Goal: Task Accomplishment & Management: Manage account settings

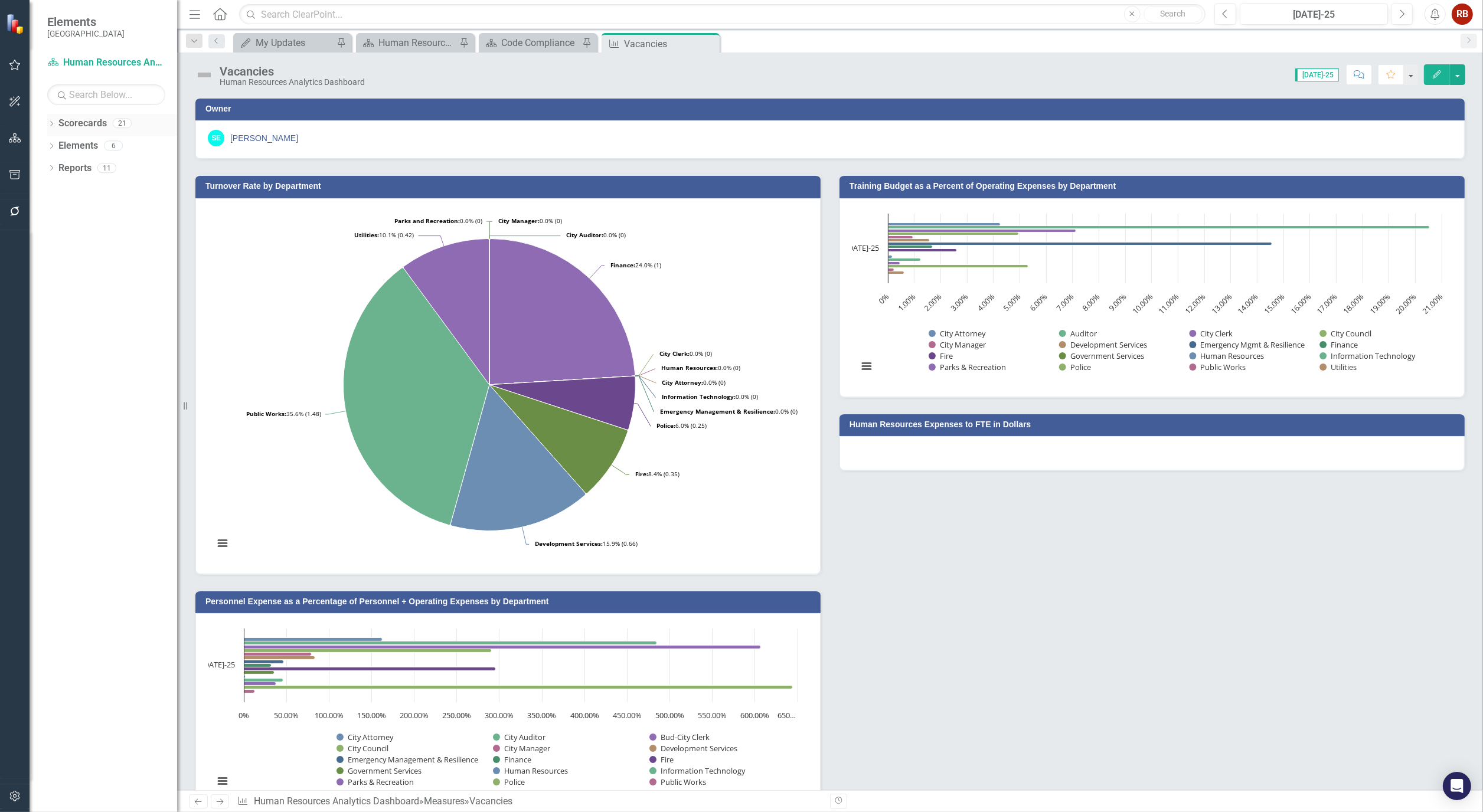
click at [47, 121] on icon "Dropdown" at bounding box center [51, 124] width 8 height 6
click at [89, 166] on link "[GEOGRAPHIC_DATA], [GEOGRAPHIC_DATA] Strategic Plan" at bounding box center [112, 169] width 130 height 14
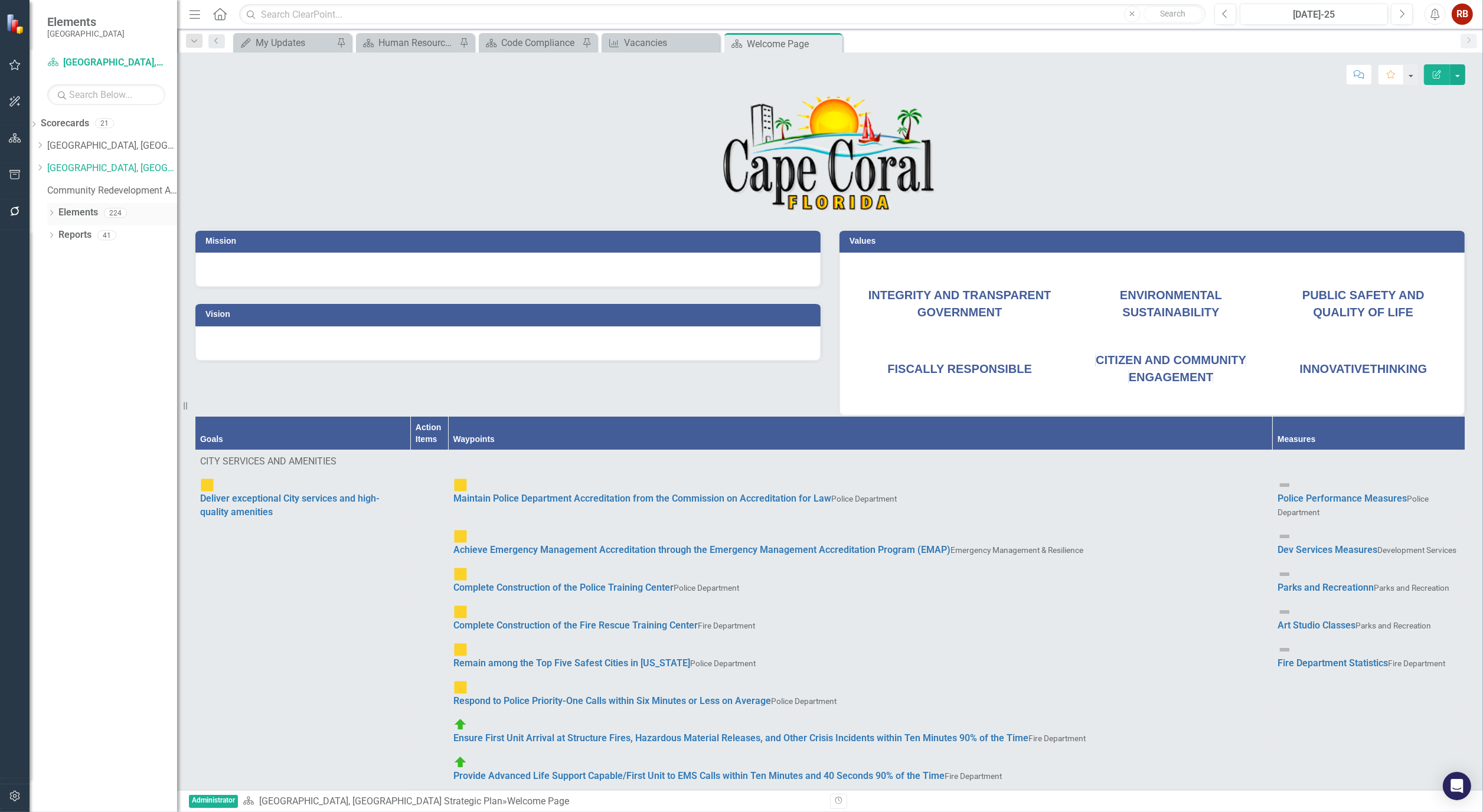
click at [51, 215] on icon "Dropdown" at bounding box center [51, 214] width 8 height 6
click at [51, 299] on div "Dropdown" at bounding box center [51, 304] width 8 height 10
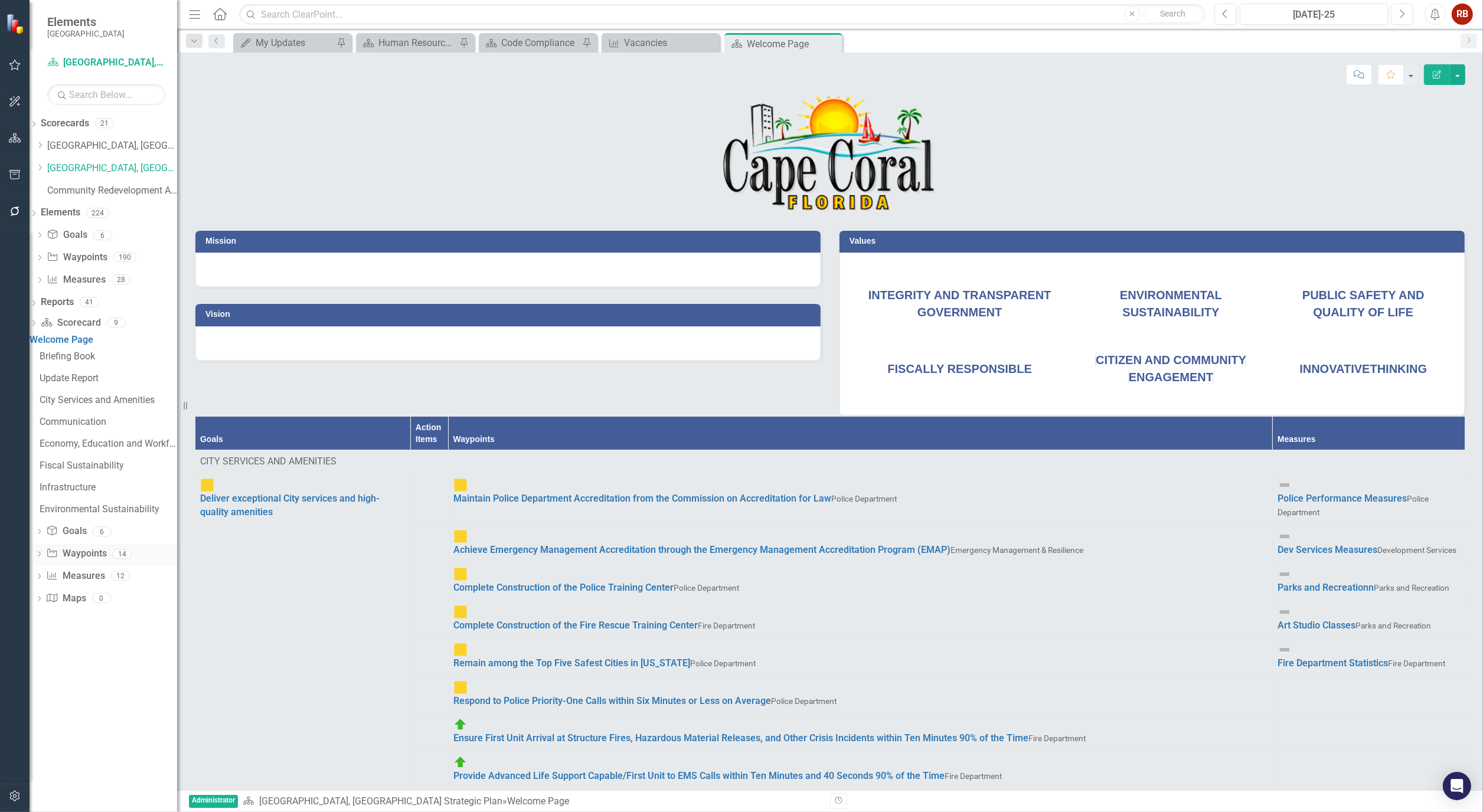
click at [43, 558] on div "Dropdown" at bounding box center [39, 555] width 8 height 10
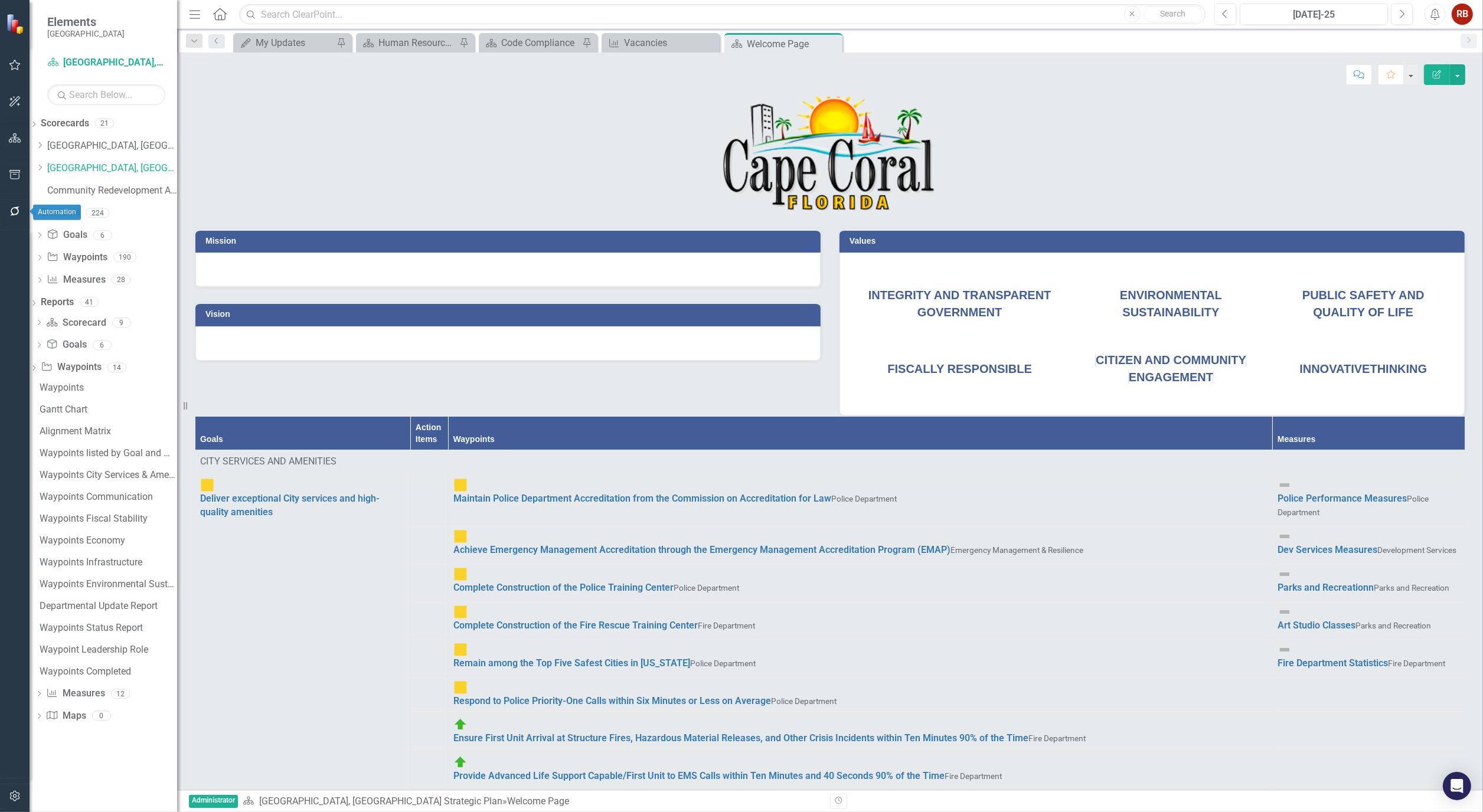
click at [5, 204] on button "button" at bounding box center [15, 212] width 27 height 25
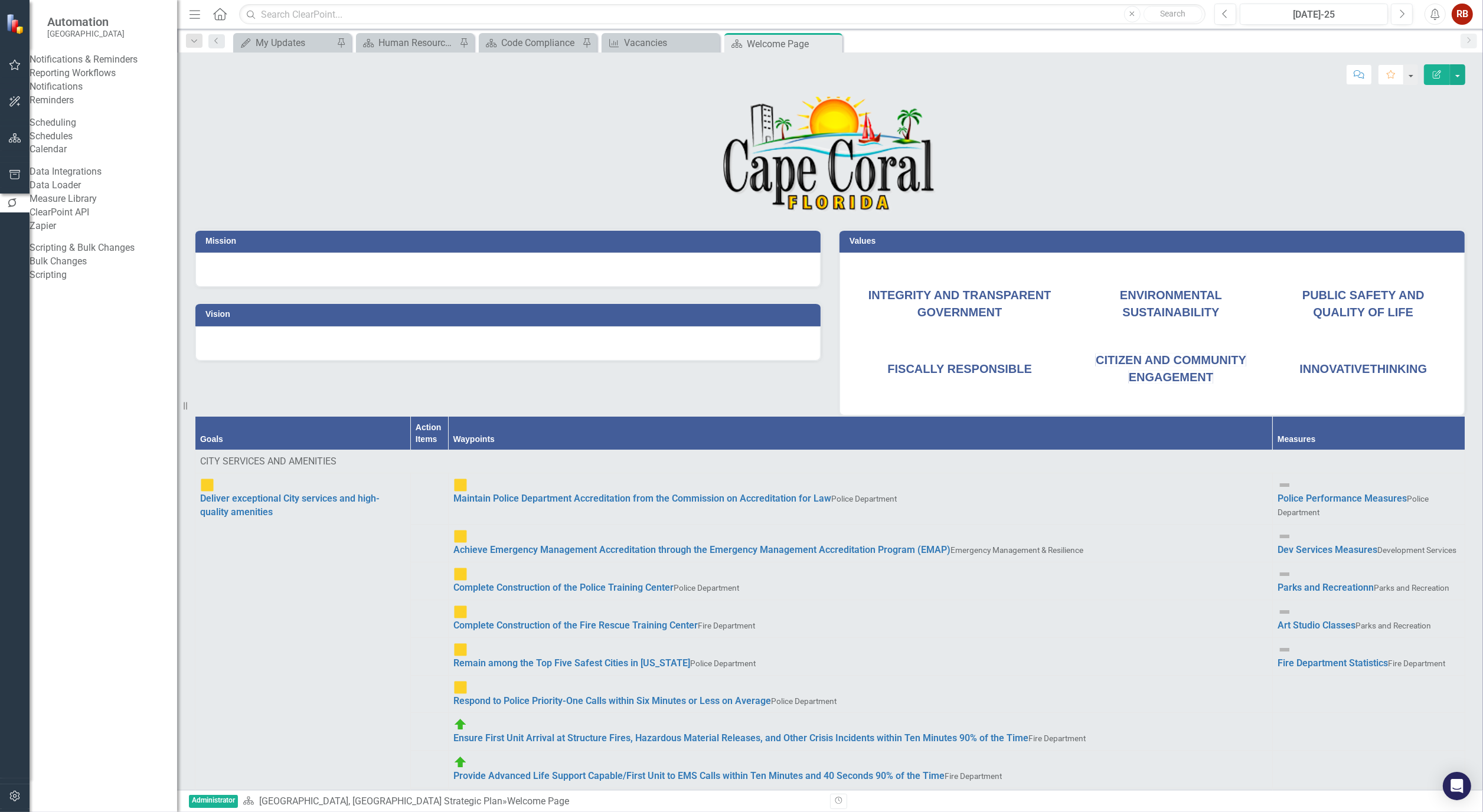
click at [106, 80] on link "Reporting Workflows" at bounding box center [103, 73] width 147 height 14
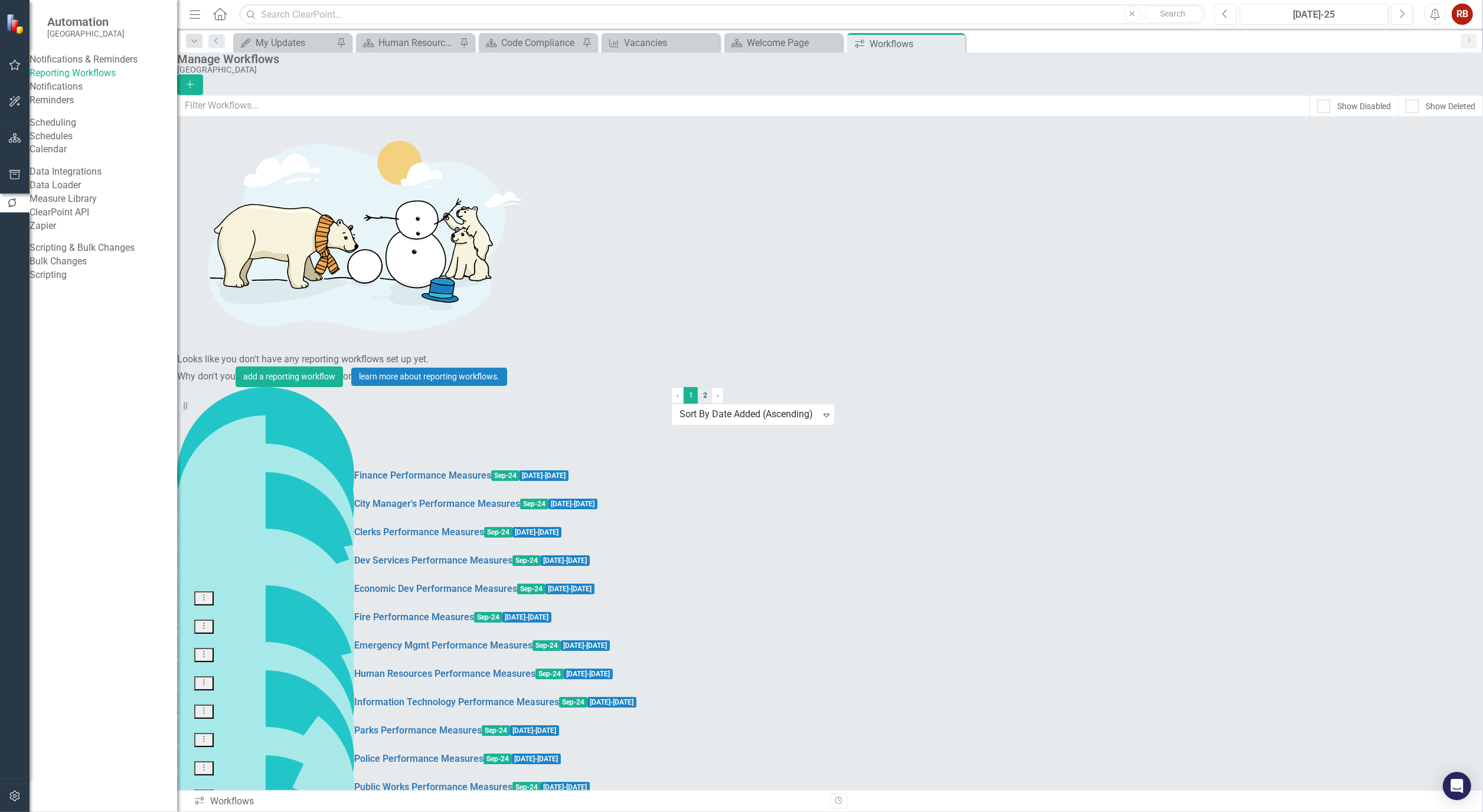
click at [712, 404] on link "2" at bounding box center [704, 395] width 14 height 16
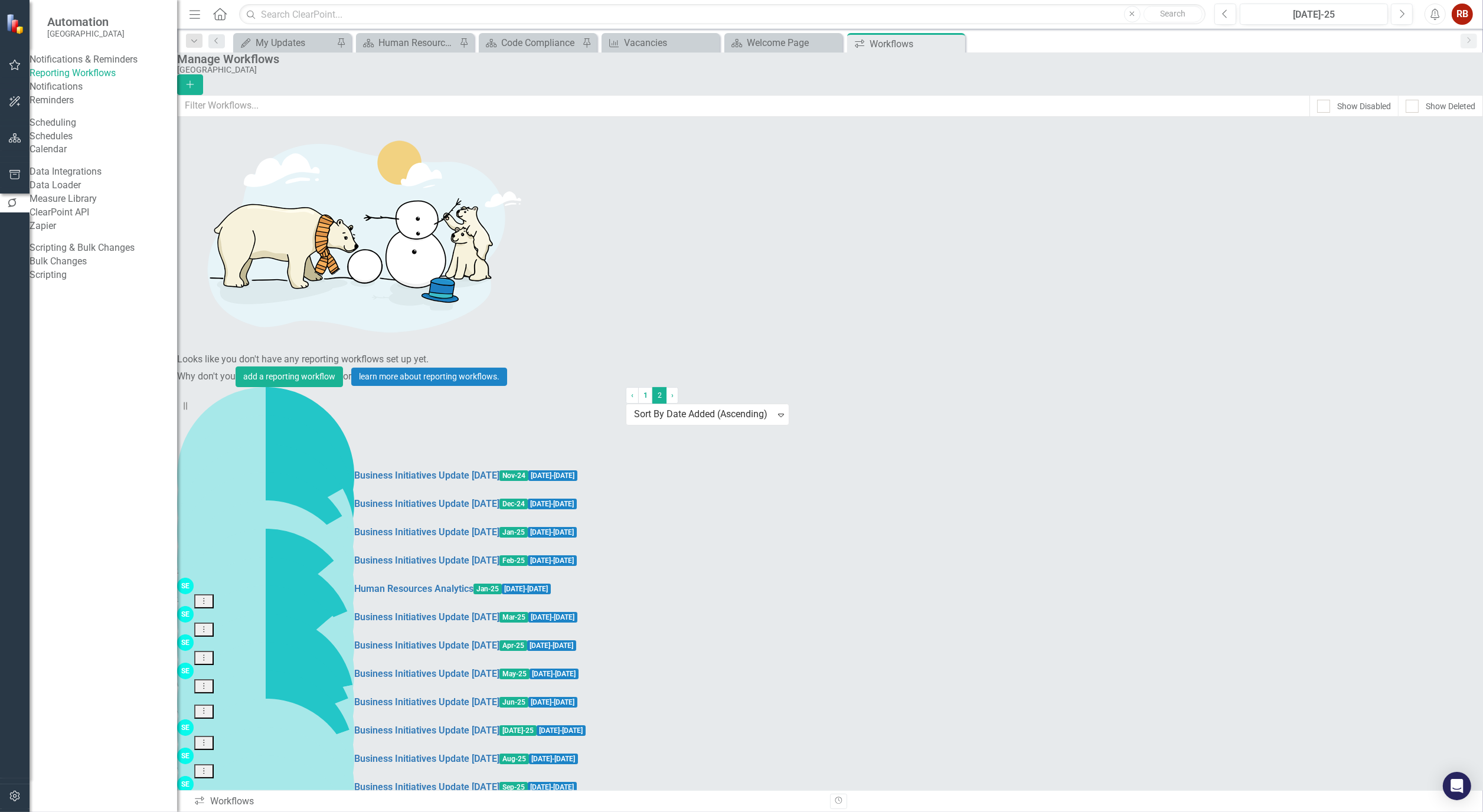
click at [354, 809] on link "Strategic Plan Updates - [DATE]" at bounding box center [421, 816] width 134 height 14
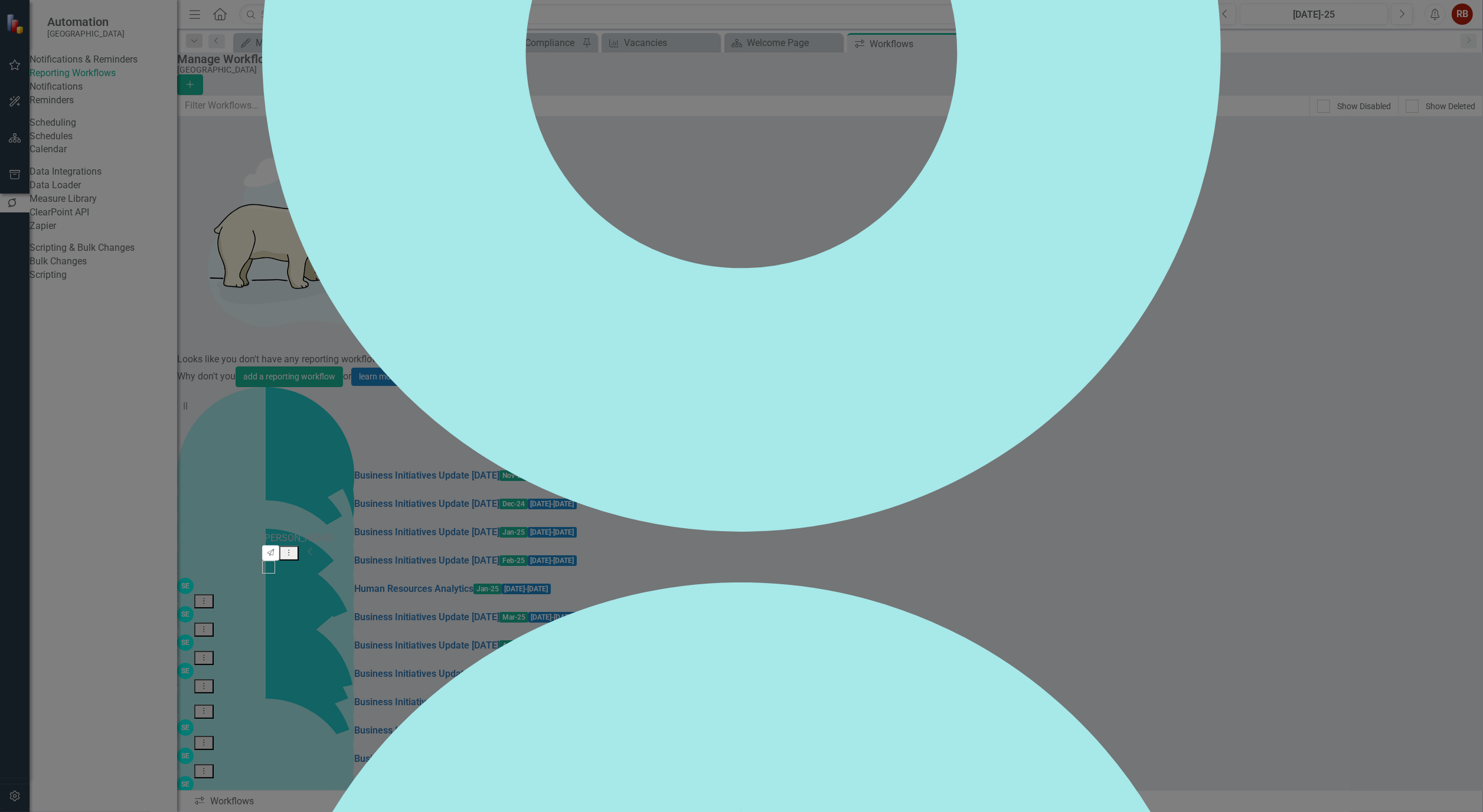
checkbox input "false"
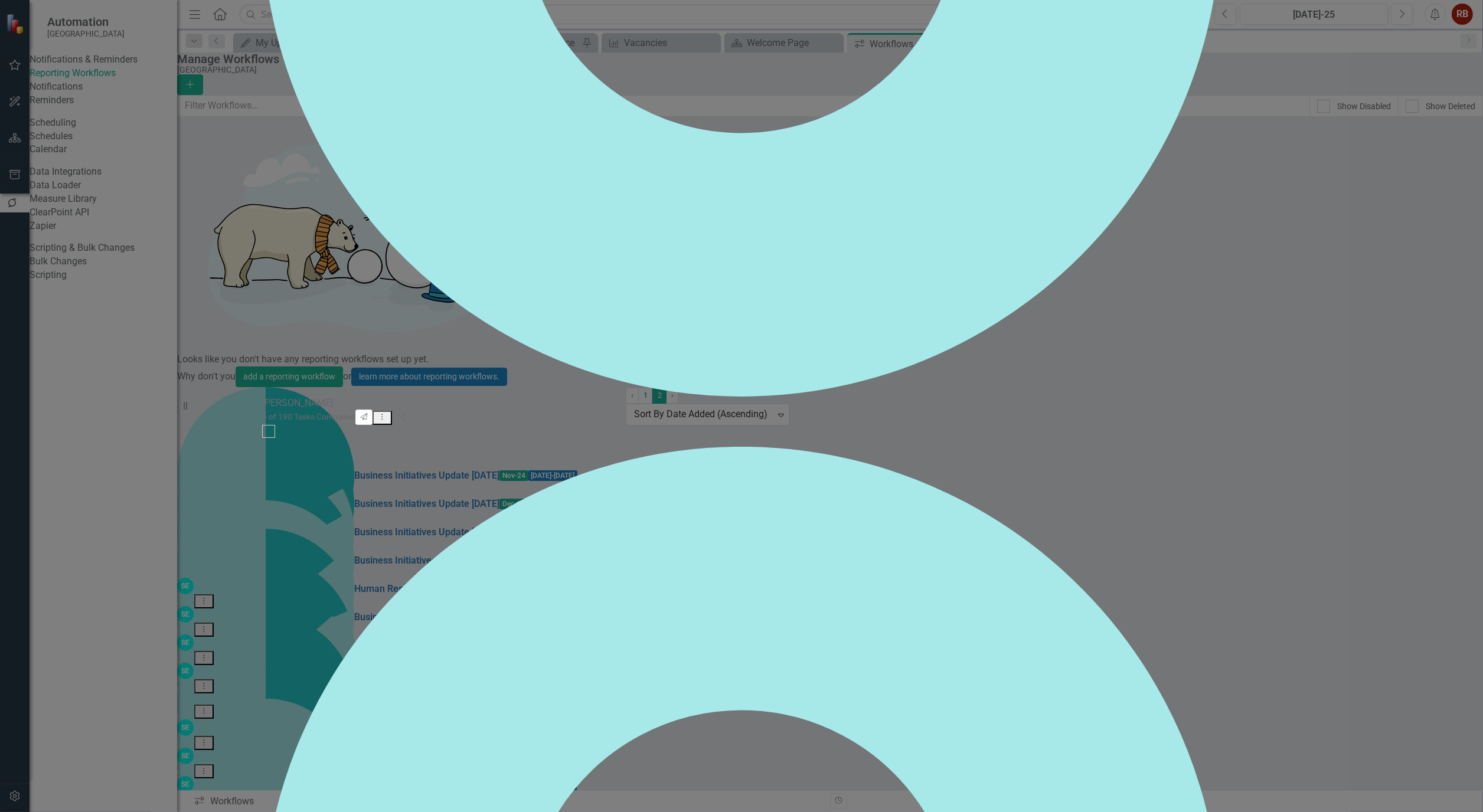
click at [387, 413] on icon "Dropdown Menu" at bounding box center [382, 417] width 10 height 8
click at [1221, 366] on div "0% of Tasks Completed Chart Chart with 30 data points. The chart has 1 X axis d…" at bounding box center [741, 294] width 959 height 2282
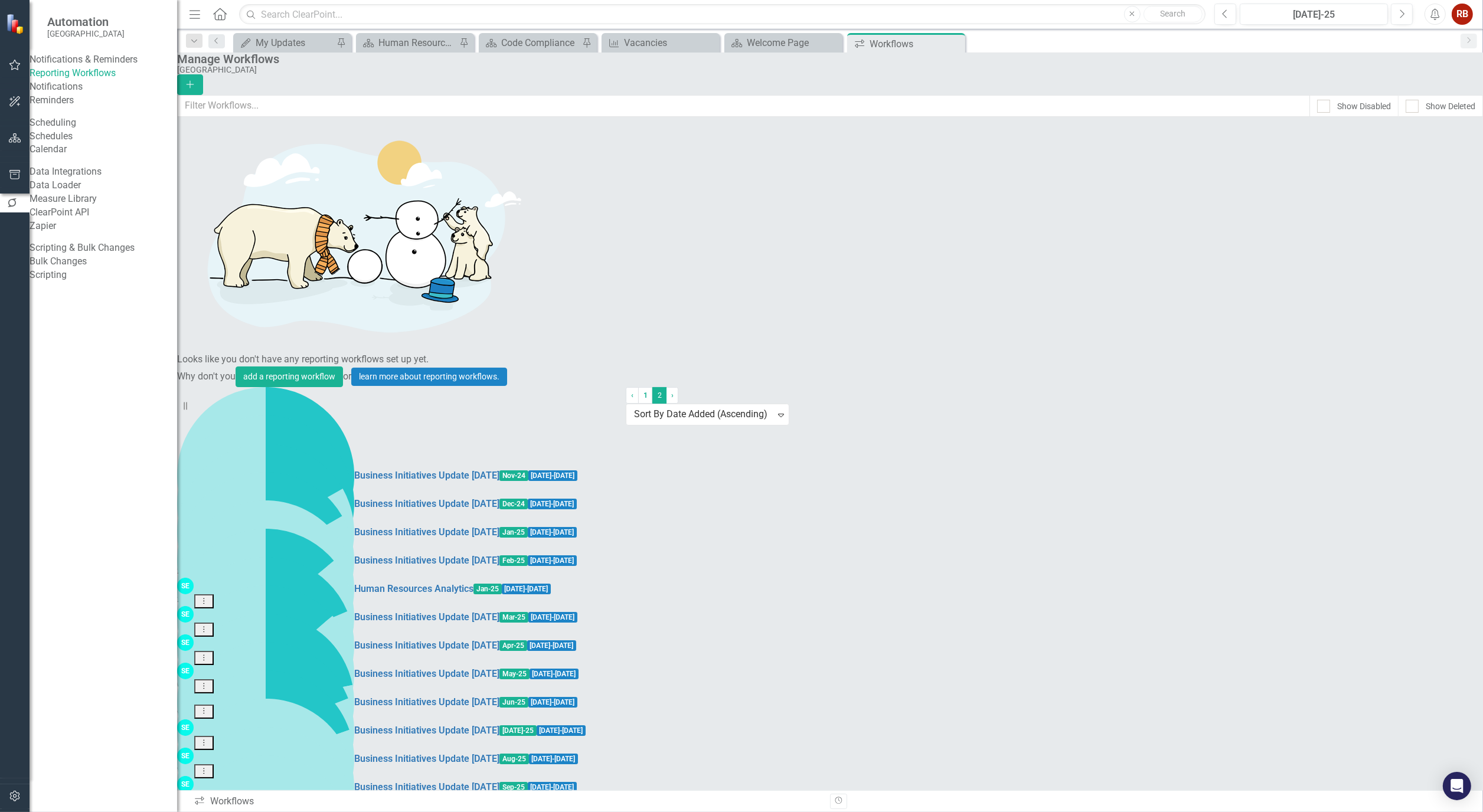
click at [354, 809] on link "Strategic Plan Updates - [DATE]" at bounding box center [421, 816] width 134 height 14
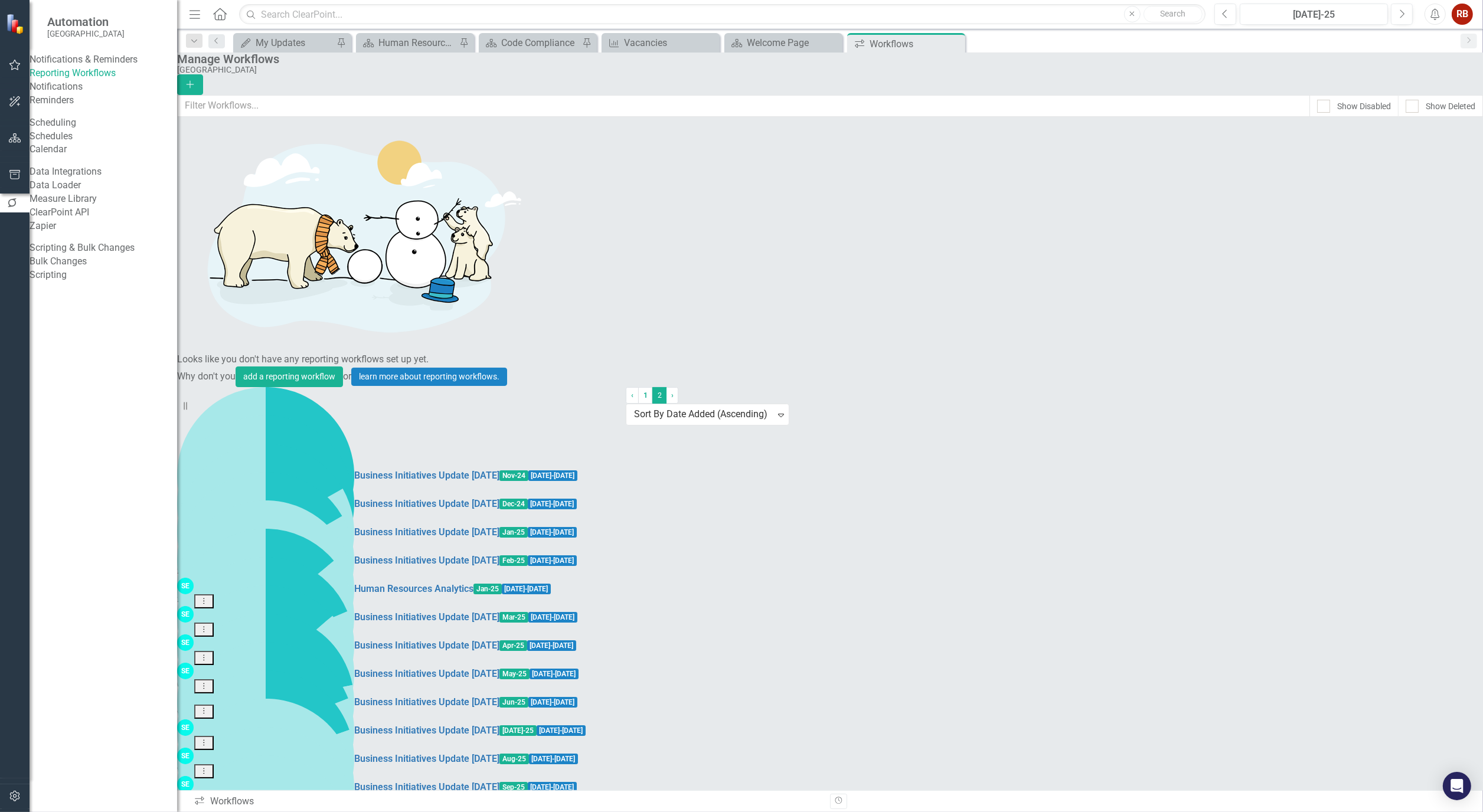
click at [73, 143] on link "Schedules" at bounding box center [103, 137] width 147 height 14
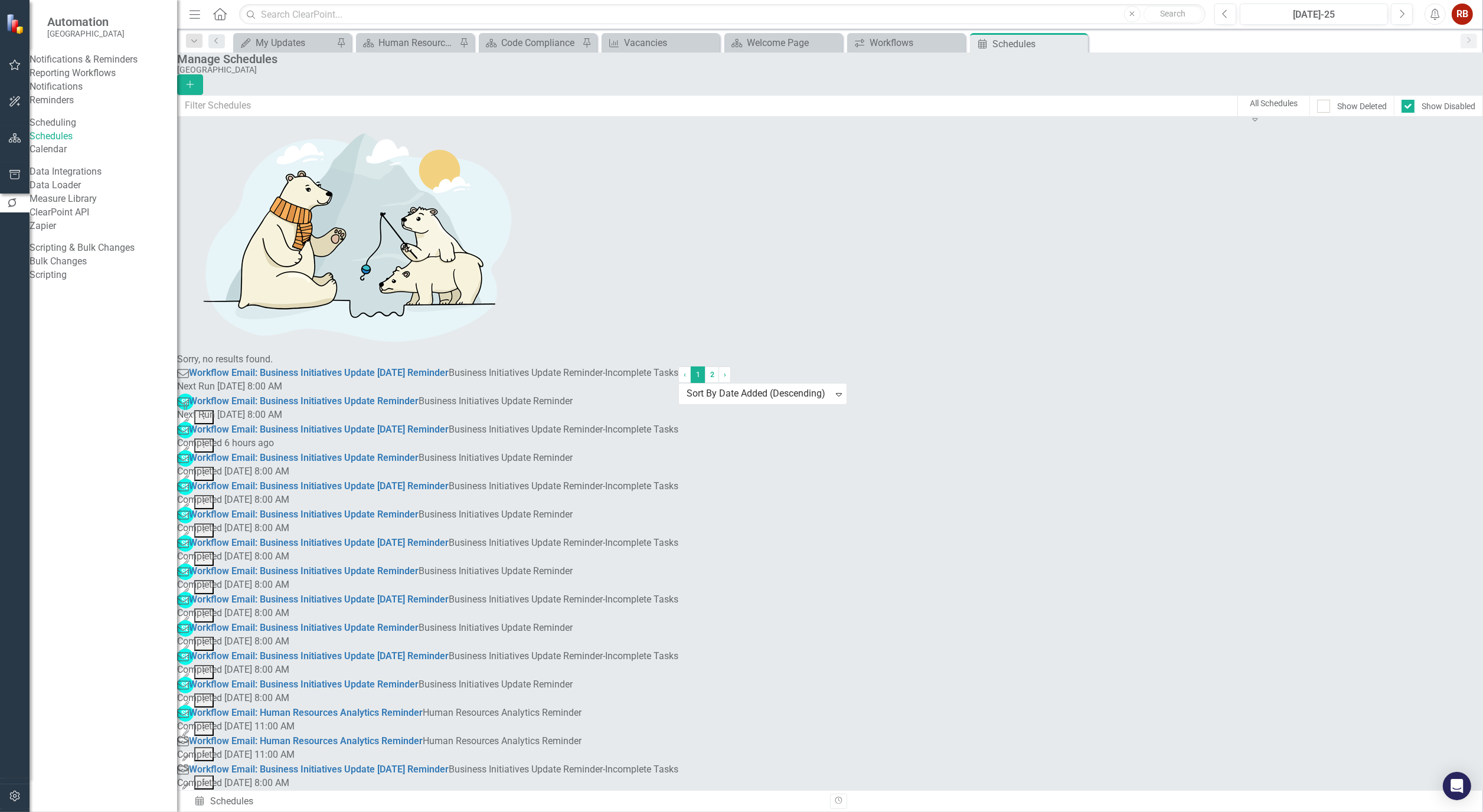
click at [79, 94] on link "Notifications" at bounding box center [103, 87] width 147 height 14
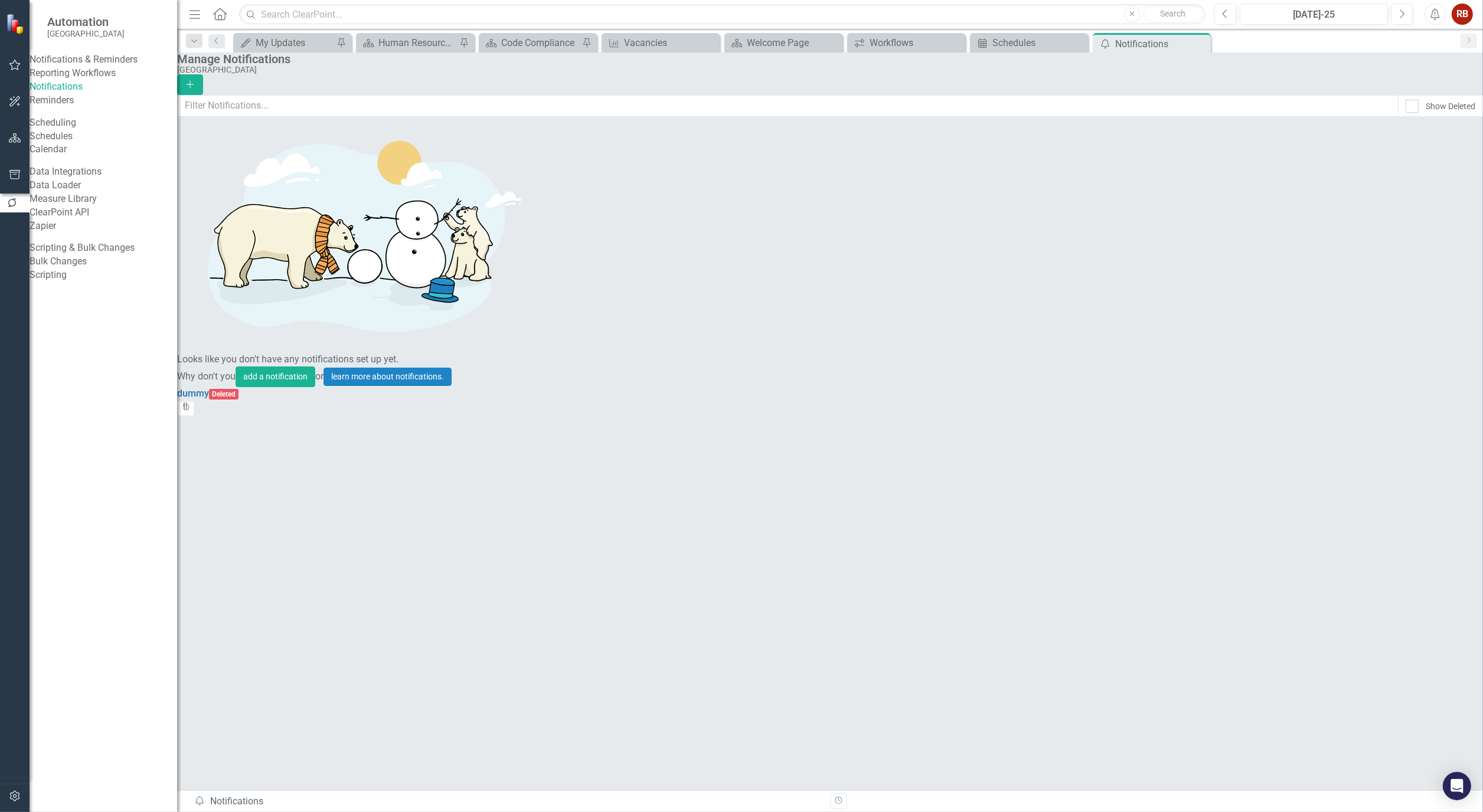
click at [86, 80] on link "Reporting Workflows" at bounding box center [103, 73] width 147 height 14
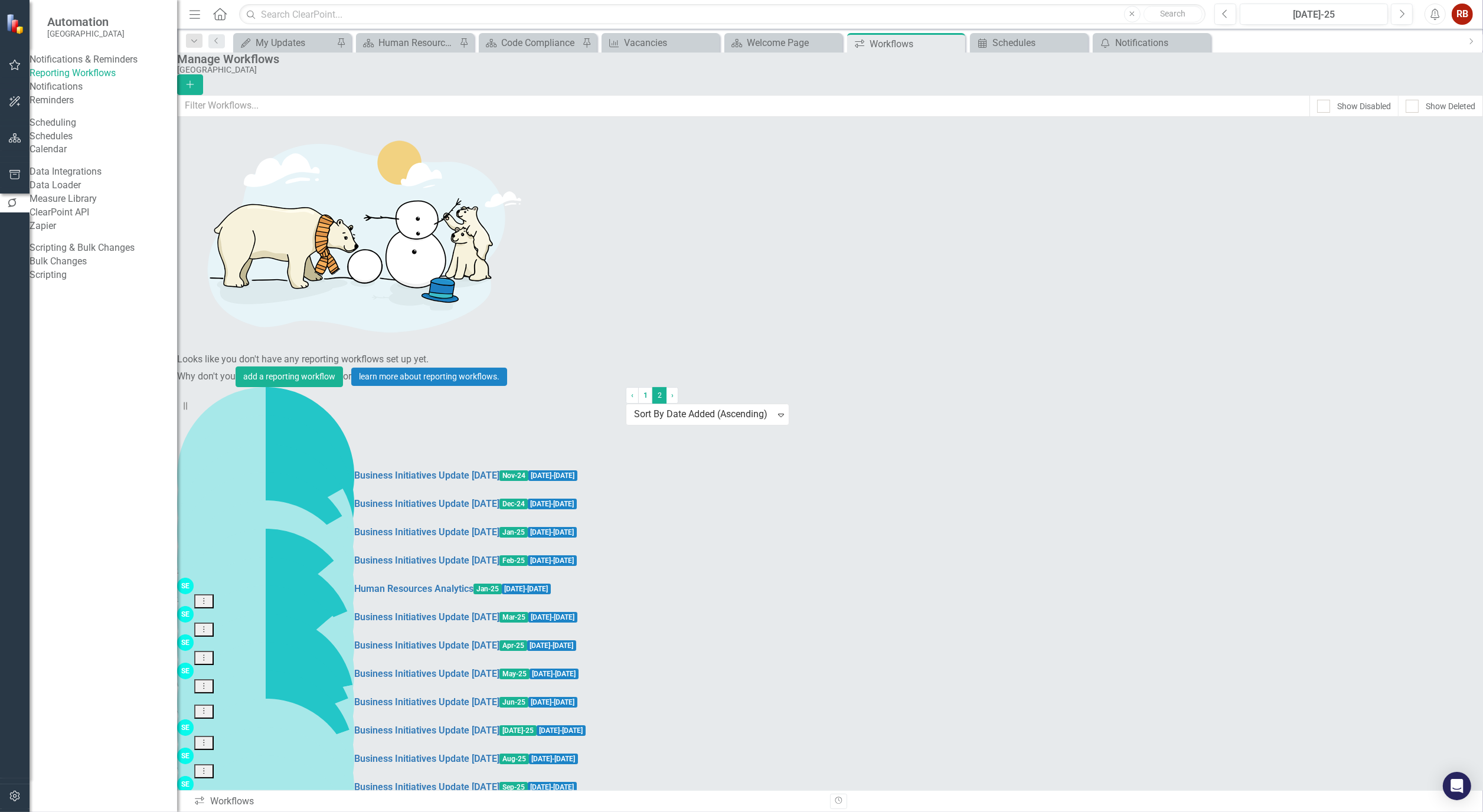
click at [1413, 628] on link "Edit Edit Workflow" at bounding box center [1401, 637] width 109 height 22
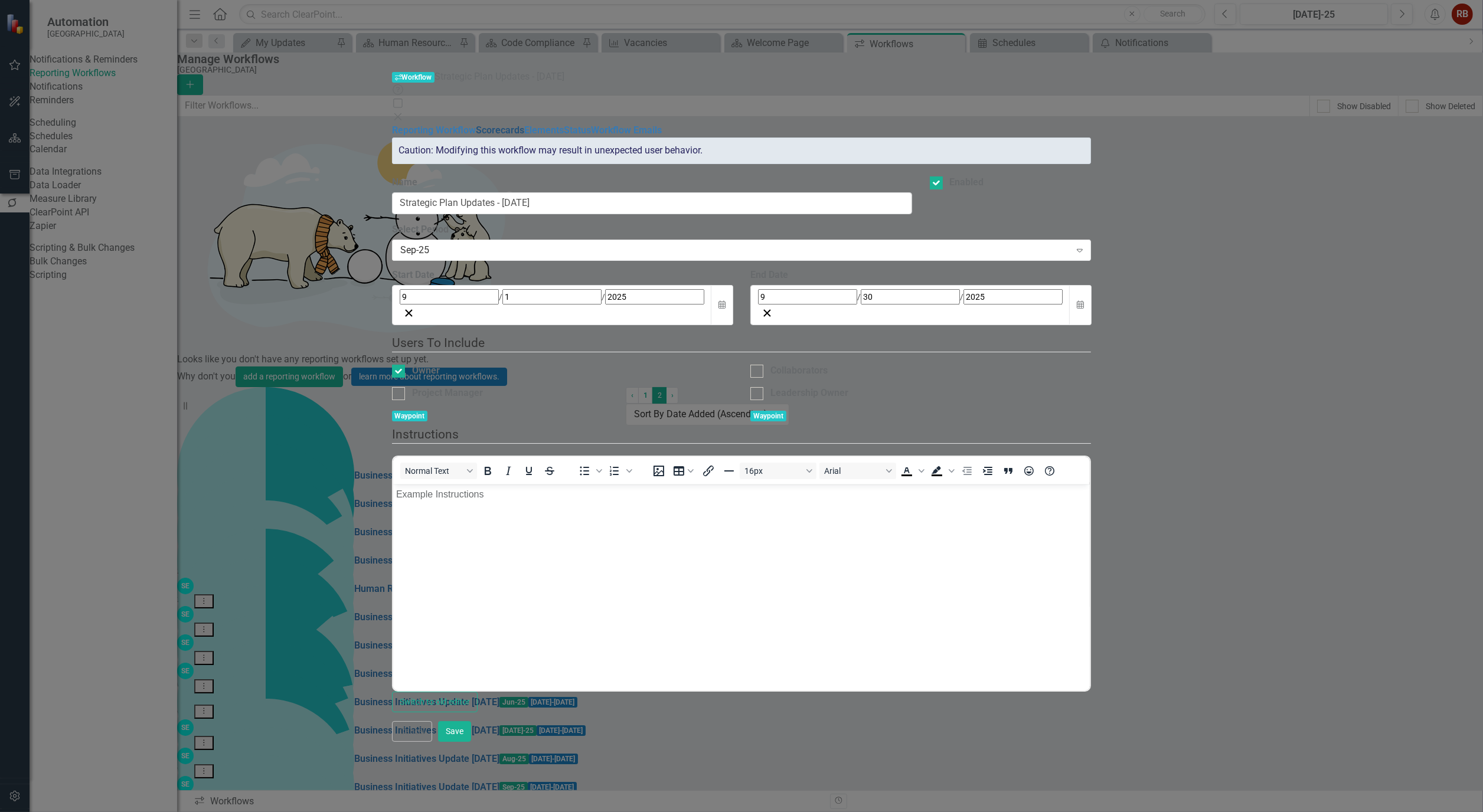
click at [476, 125] on link "Scorecards" at bounding box center [500, 130] width 49 height 11
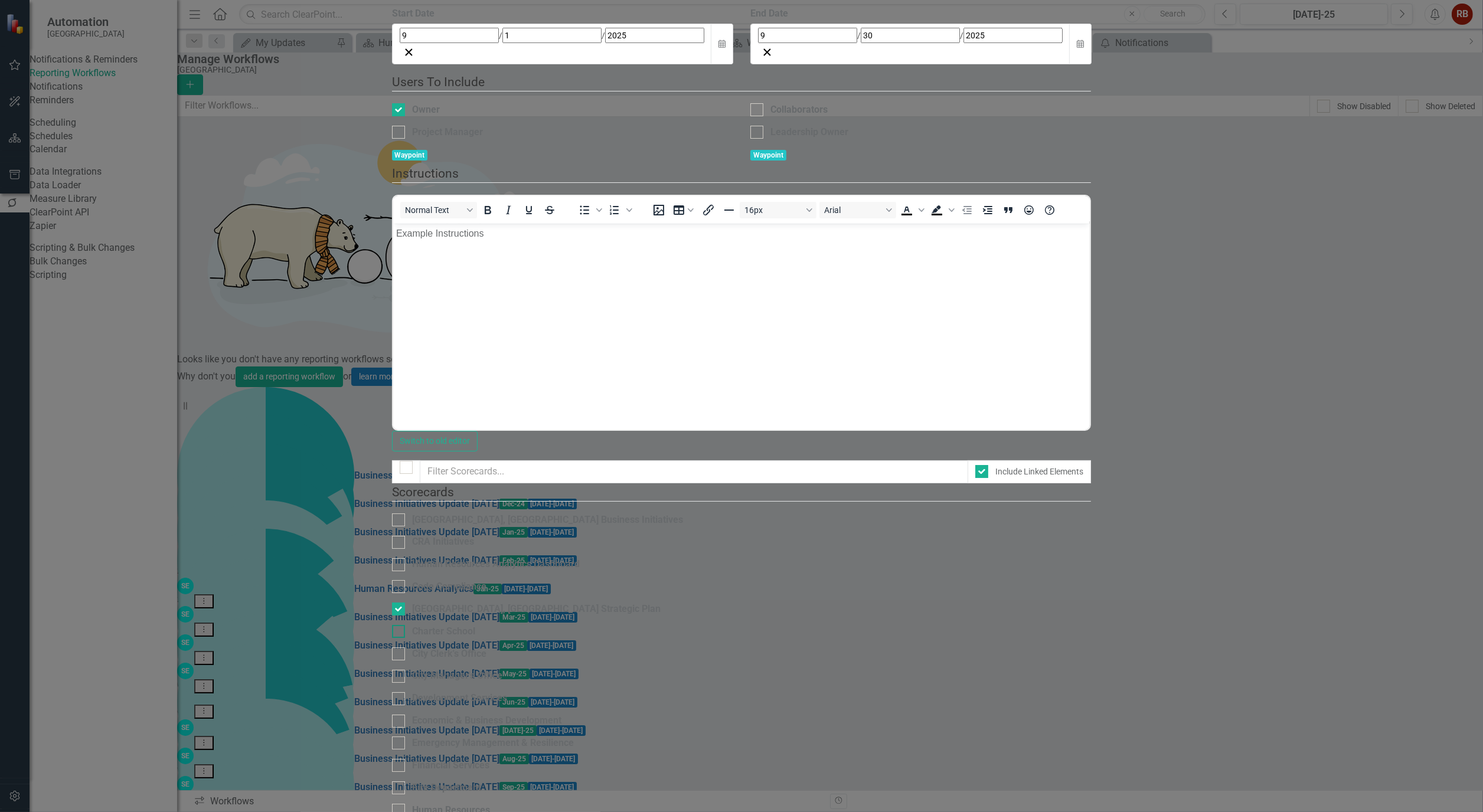
click at [400, 625] on input "Charter School" at bounding box center [395, 628] width 8 height 8
checkbox input "true"
click at [405, 648] on div at bounding box center [398, 654] width 13 height 13
click at [400, 648] on input "City Clerk's Office" at bounding box center [395, 651] width 8 height 8
checkbox input "true"
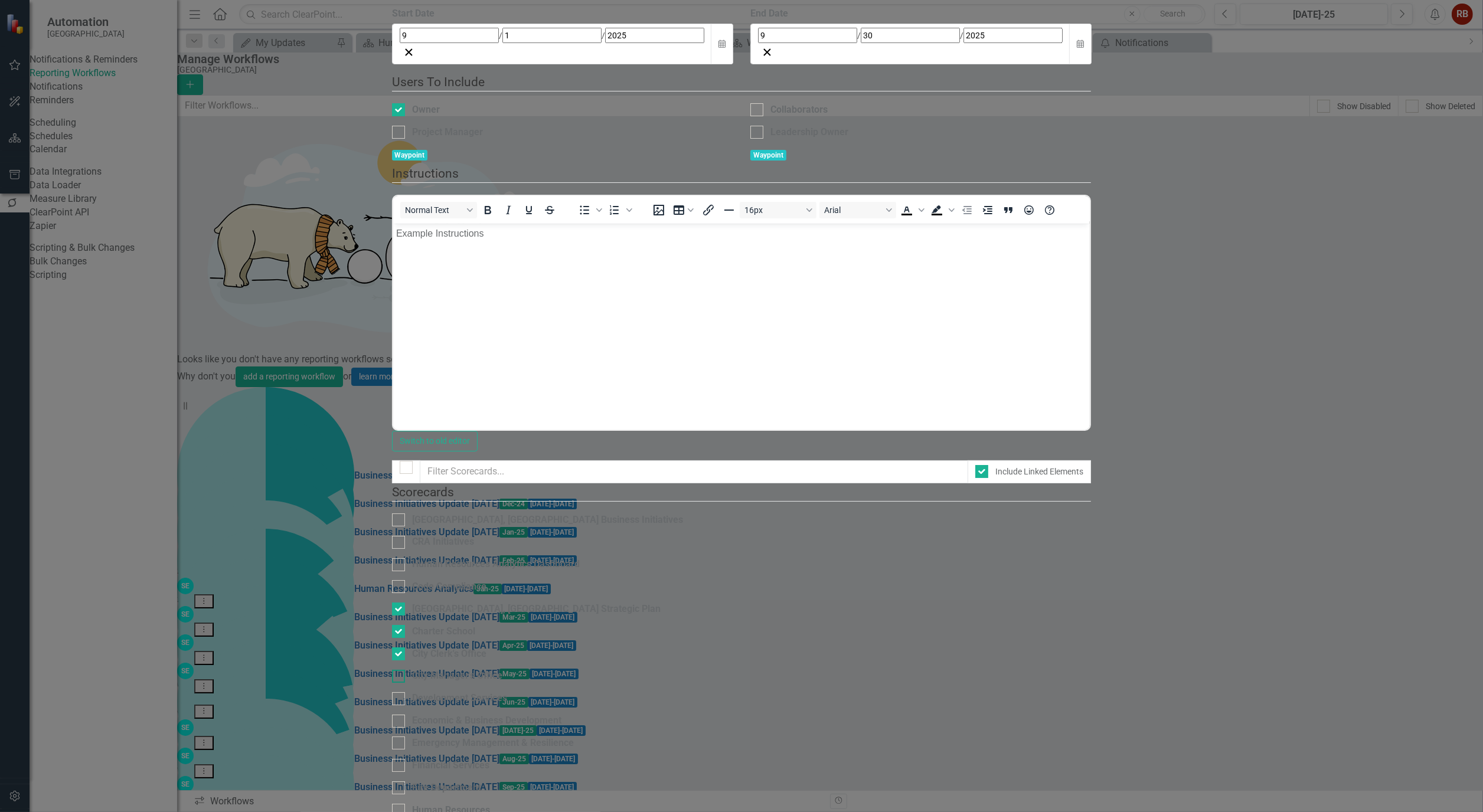
click at [405, 670] on div at bounding box center [398, 676] width 13 height 13
click at [400, 670] on input "City Manager's Office" at bounding box center [395, 674] width 8 height 8
checkbox input "true"
click at [449, 692] on div "Development Services" at bounding box center [742, 699] width 700 height 14
click at [400, 693] on input "Development Services" at bounding box center [395, 696] width 8 height 8
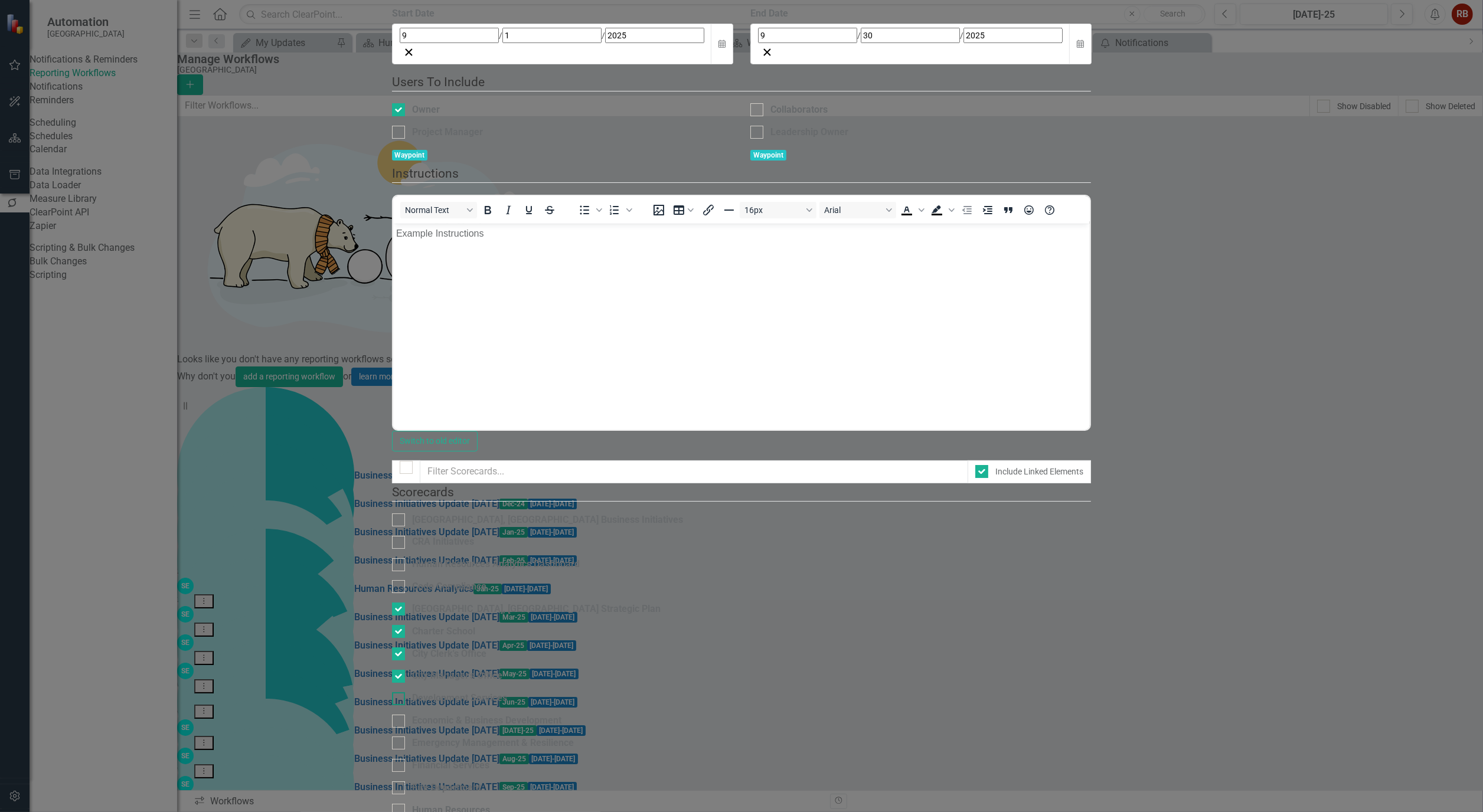
checkbox input "true"
click at [400, 715] on input "Economic & Business Development" at bounding box center [395, 718] width 8 height 8
checkbox input "true"
click at [405, 737] on div at bounding box center [398, 743] width 13 height 13
click at [400, 737] on input "Emergency Management & Resilience" at bounding box center [395, 740] width 8 height 8
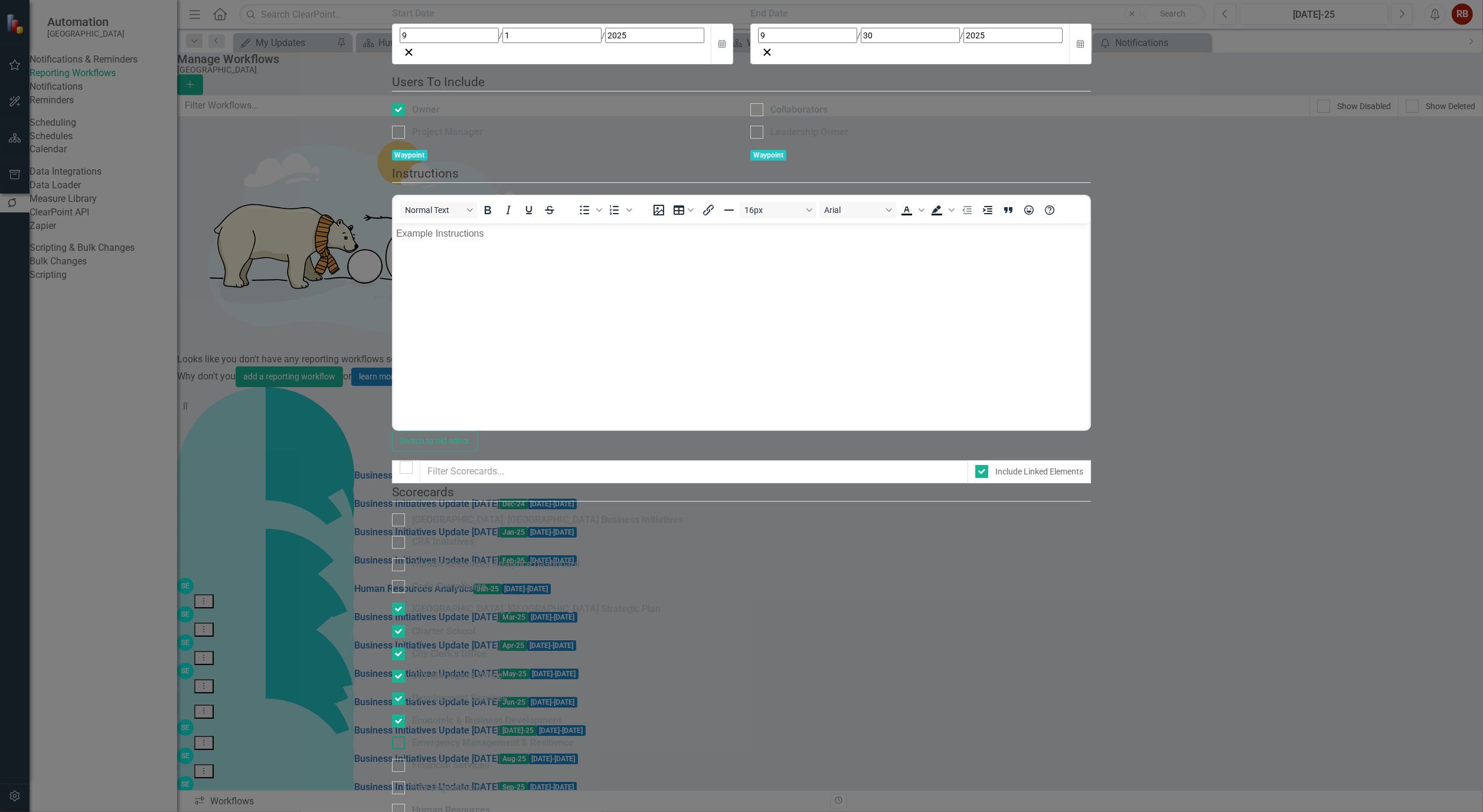
checkbox input "true"
click at [405, 759] on div at bounding box center [398, 765] width 13 height 13
click at [400, 759] on input "Financial Services" at bounding box center [395, 763] width 8 height 8
checkbox input "true"
click at [405, 782] on div at bounding box center [398, 788] width 13 height 13
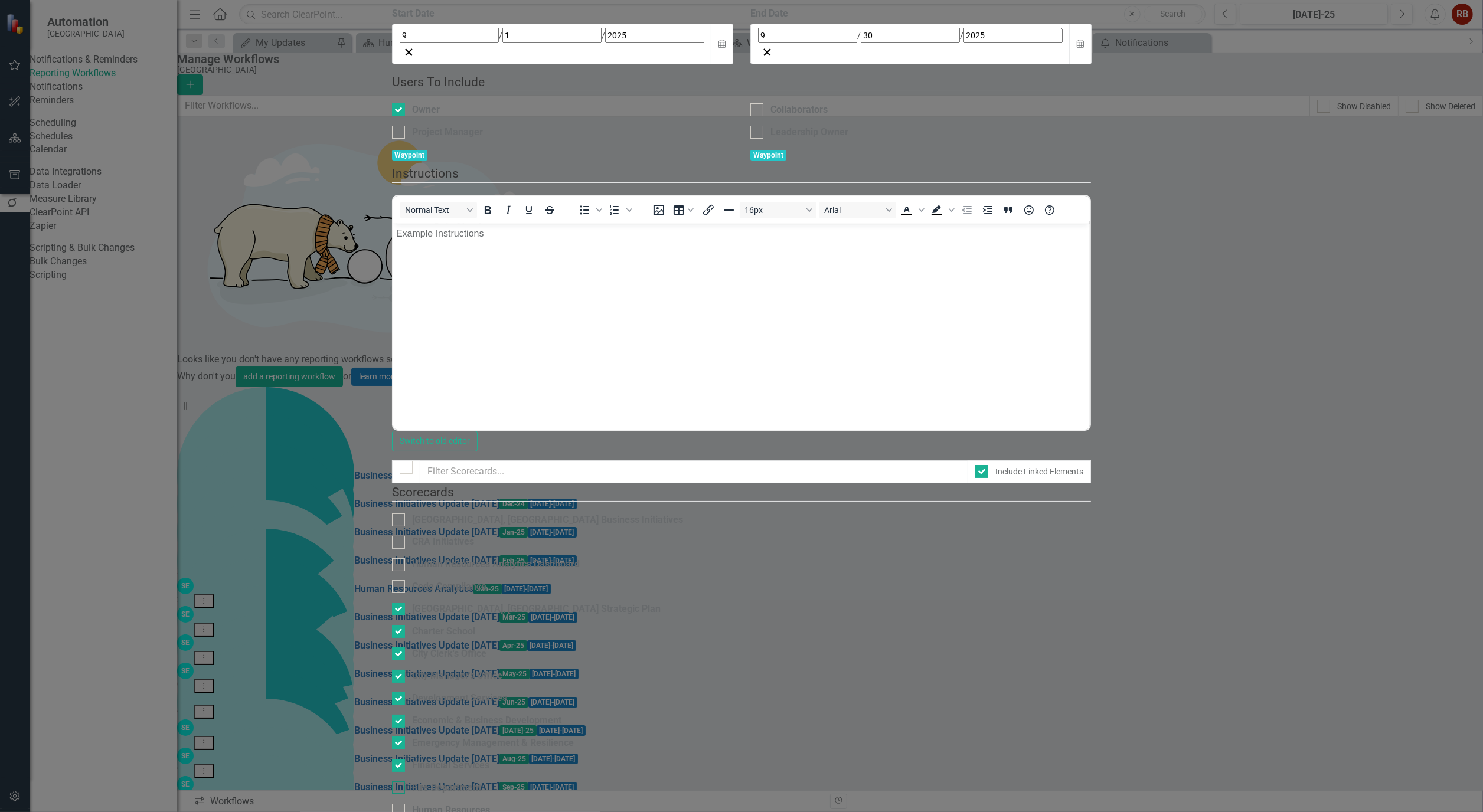
click at [400, 782] on input "Fire Department" at bounding box center [395, 785] width 8 height 8
checkbox input "true"
click at [400, 804] on input "Human Resources" at bounding box center [395, 807] width 8 height 8
checkbox input "true"
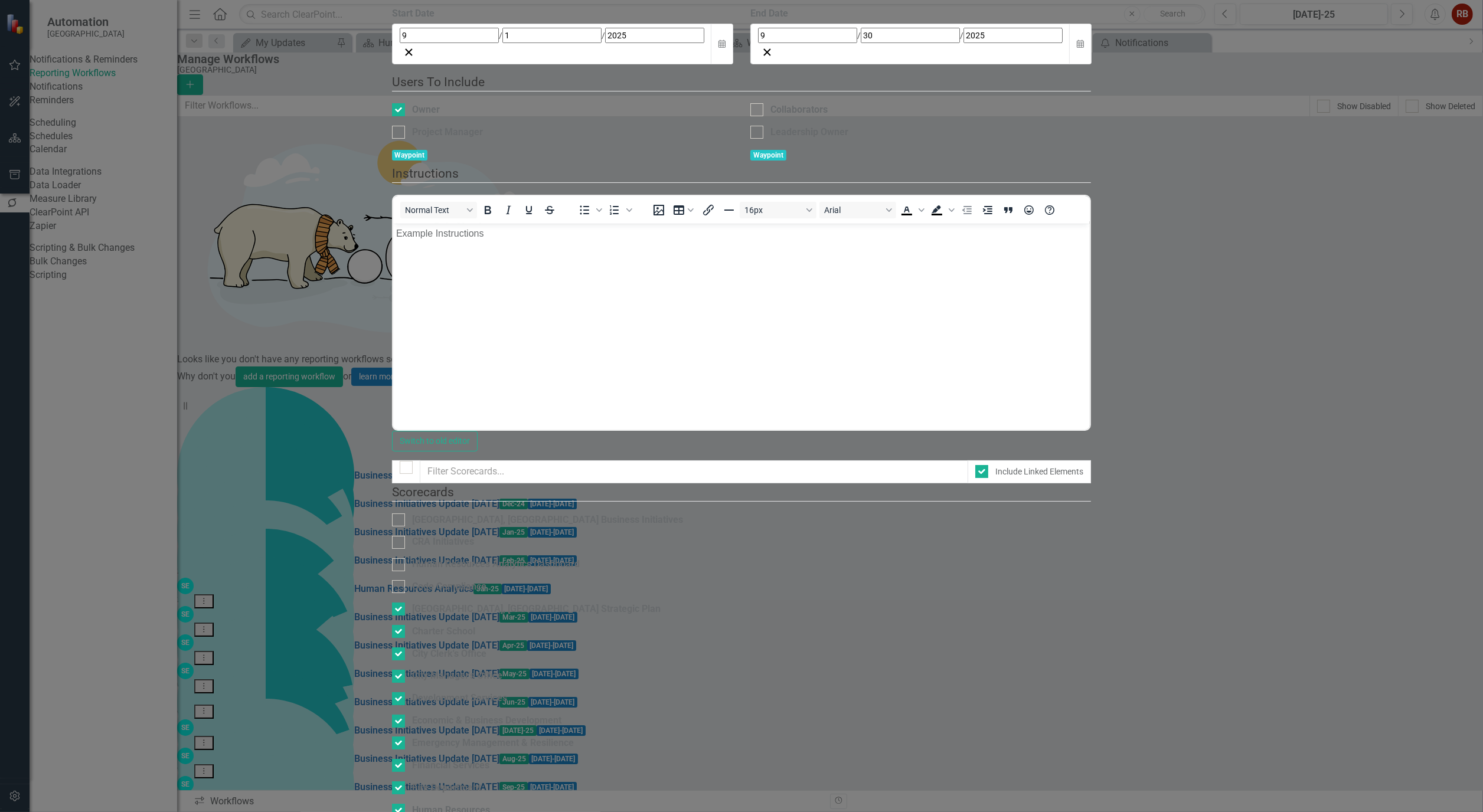
checkbox input "true"
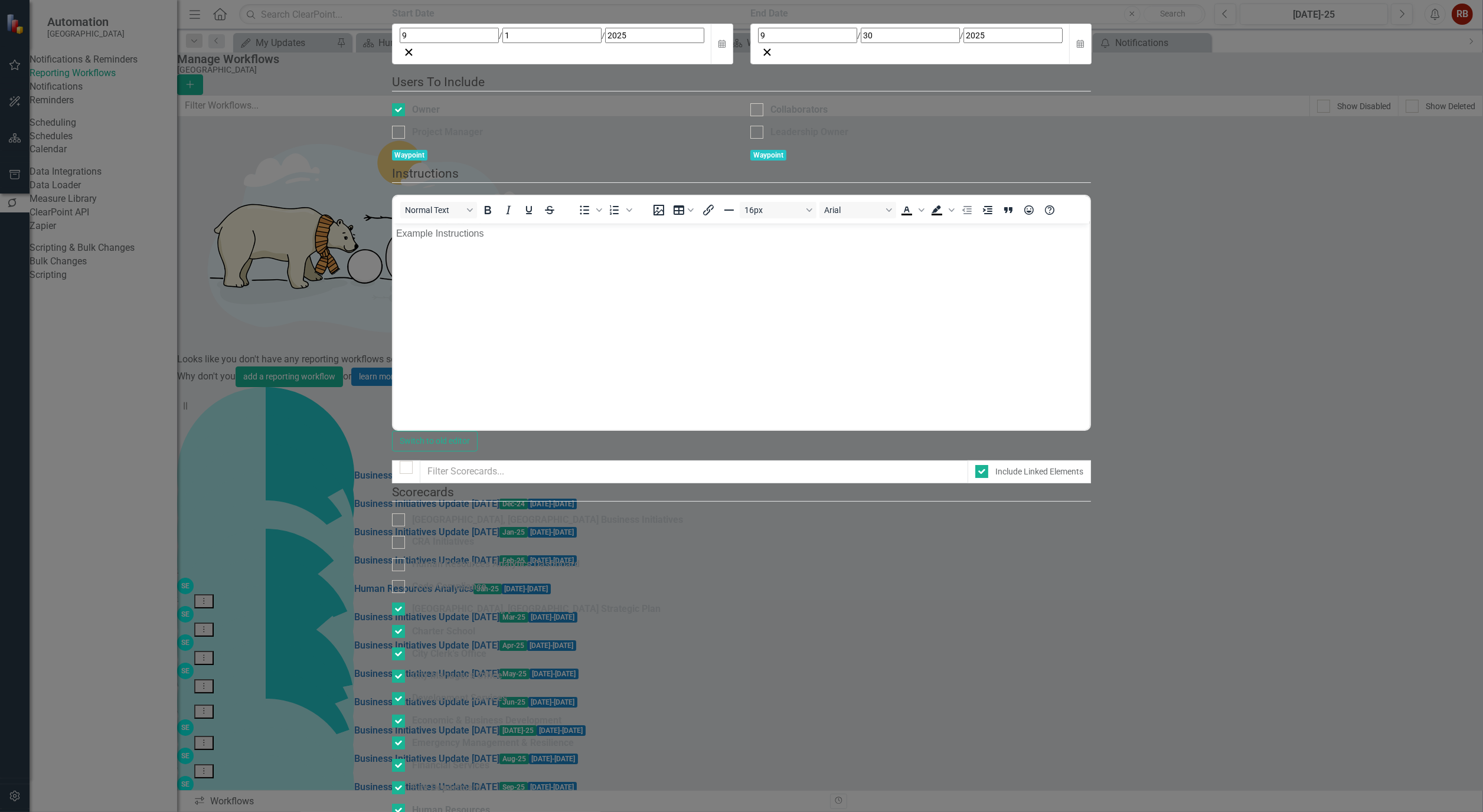
checkbox input "true"
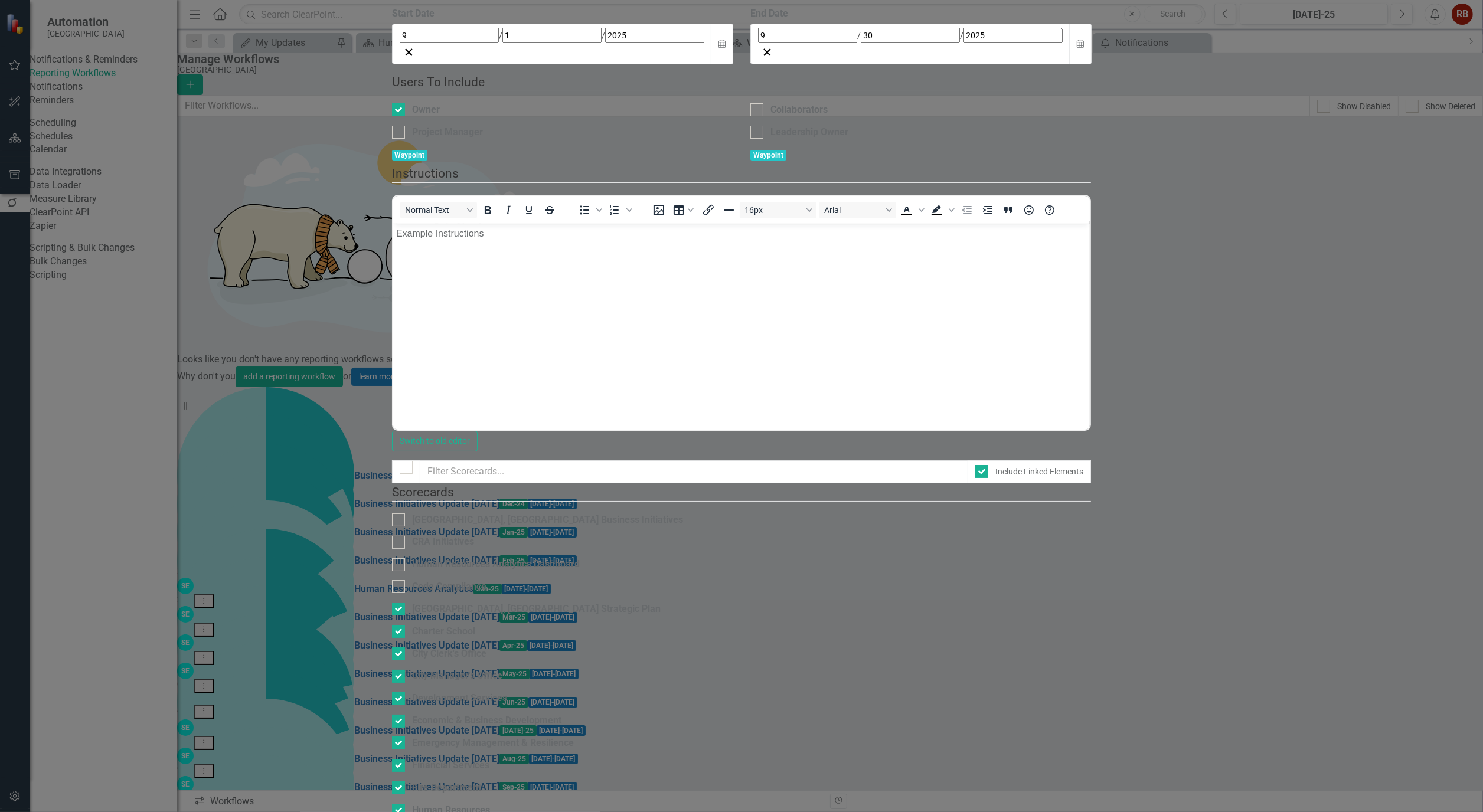
checkbox input "true"
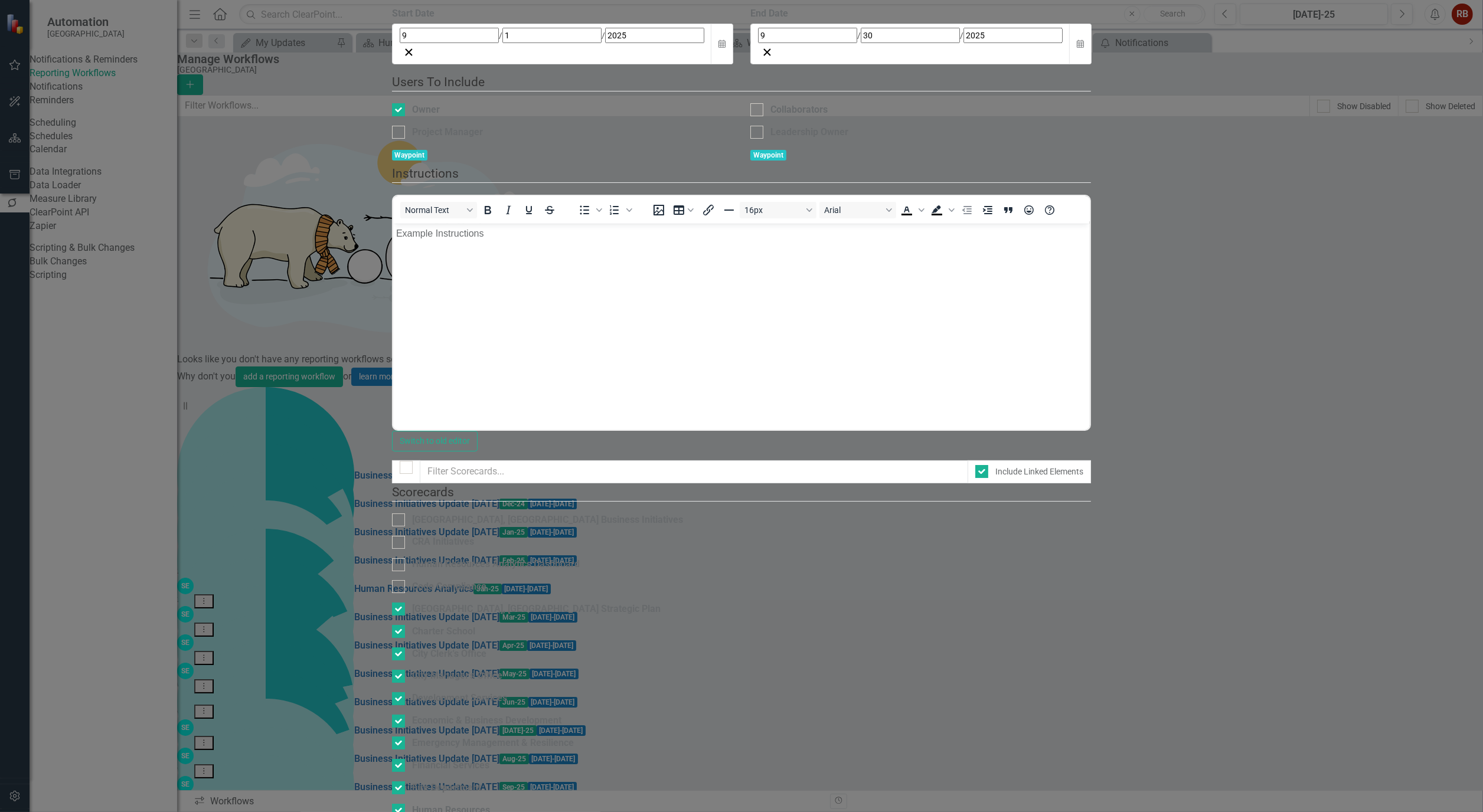
checkbox input "true"
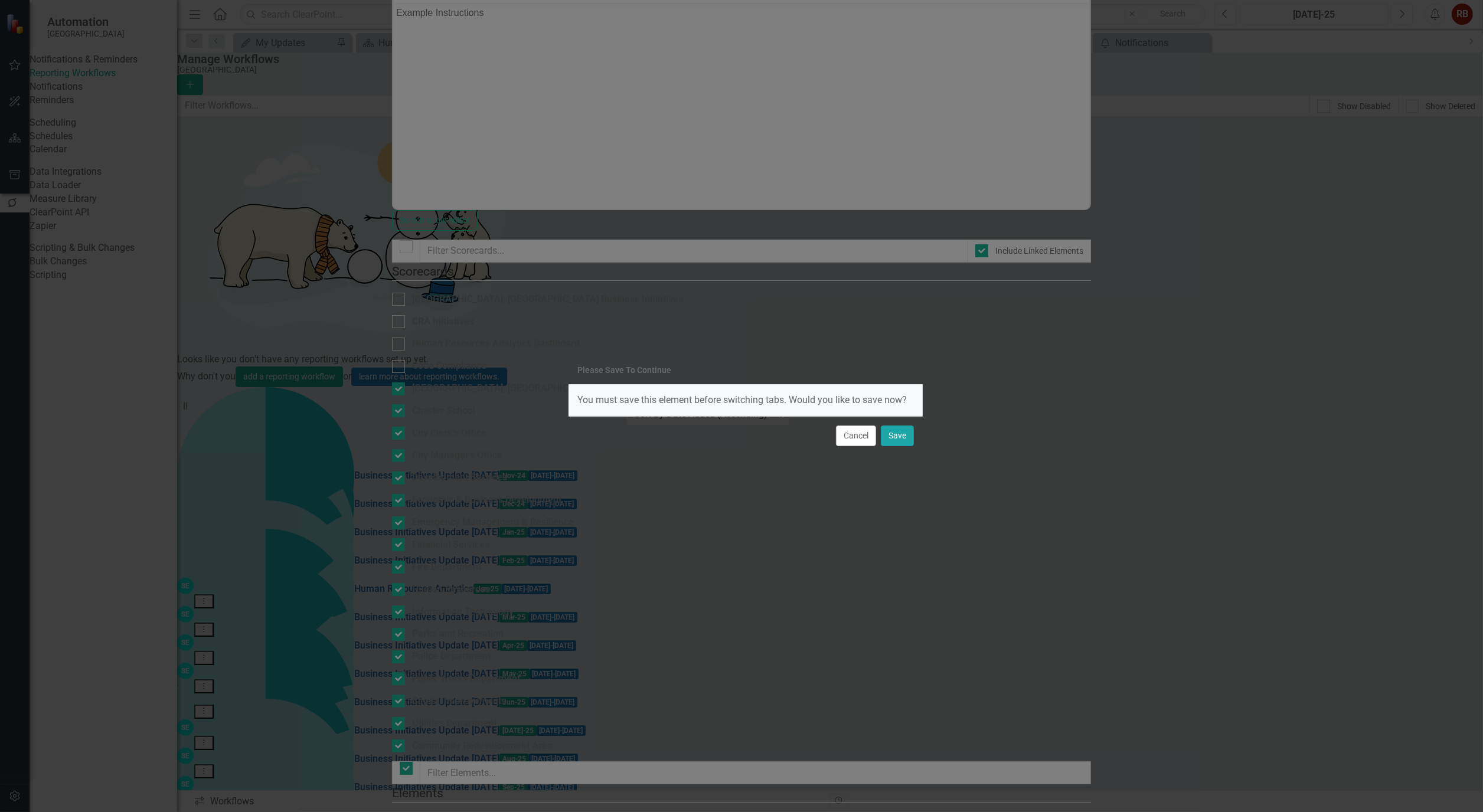
click at [894, 432] on button "Save" at bounding box center [897, 436] width 33 height 21
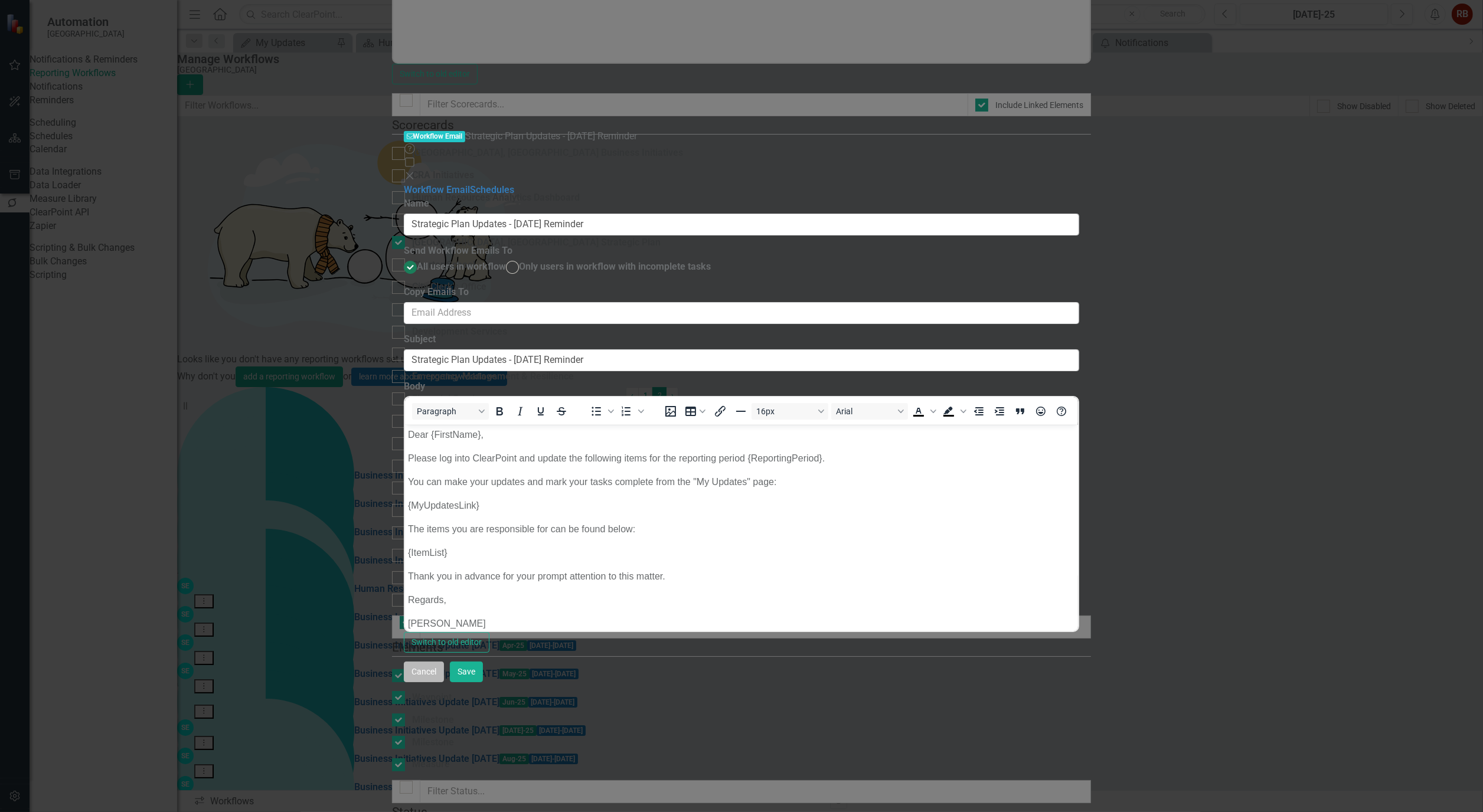
click at [444, 682] on button "Cancel" at bounding box center [424, 672] width 40 height 21
